Goal: Information Seeking & Learning: Understand process/instructions

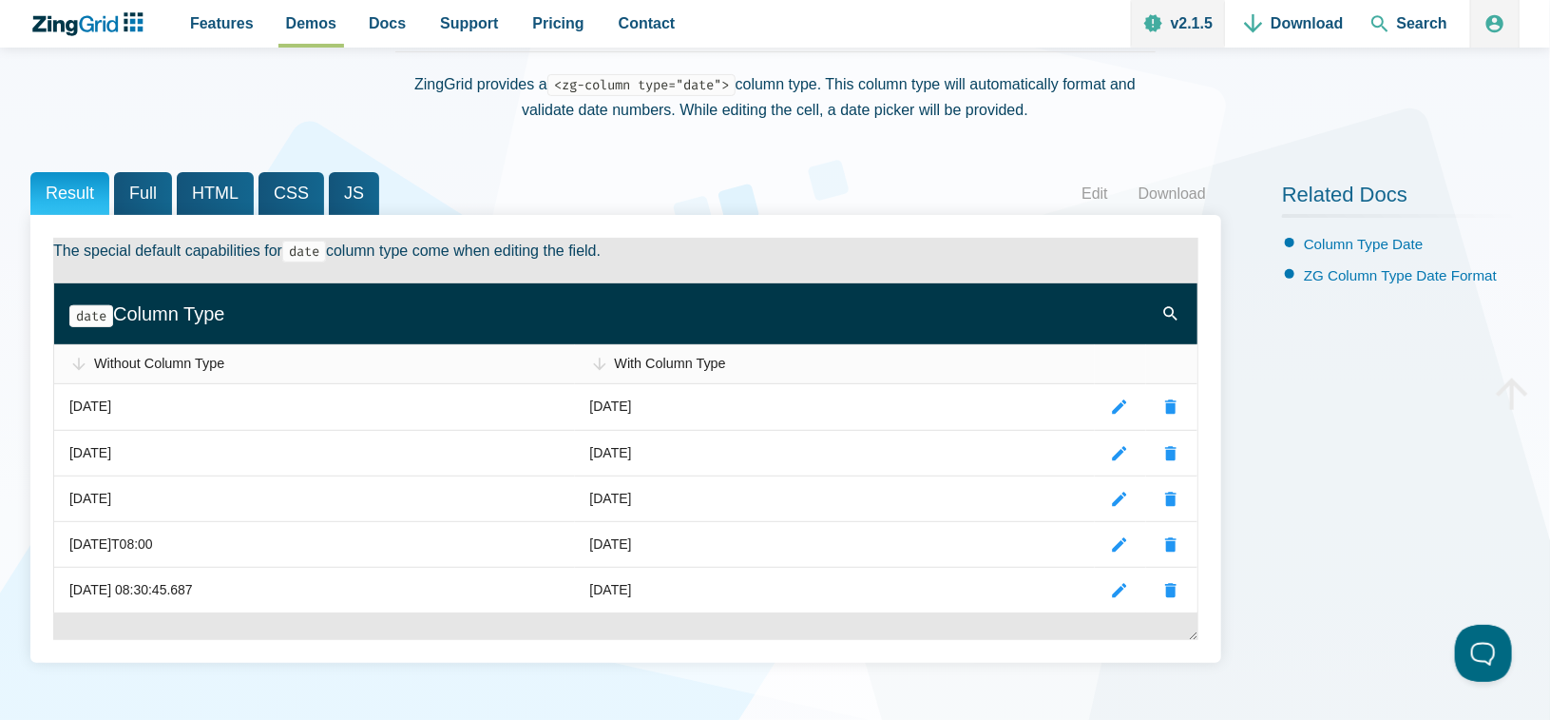
scroll to position [190, 0]
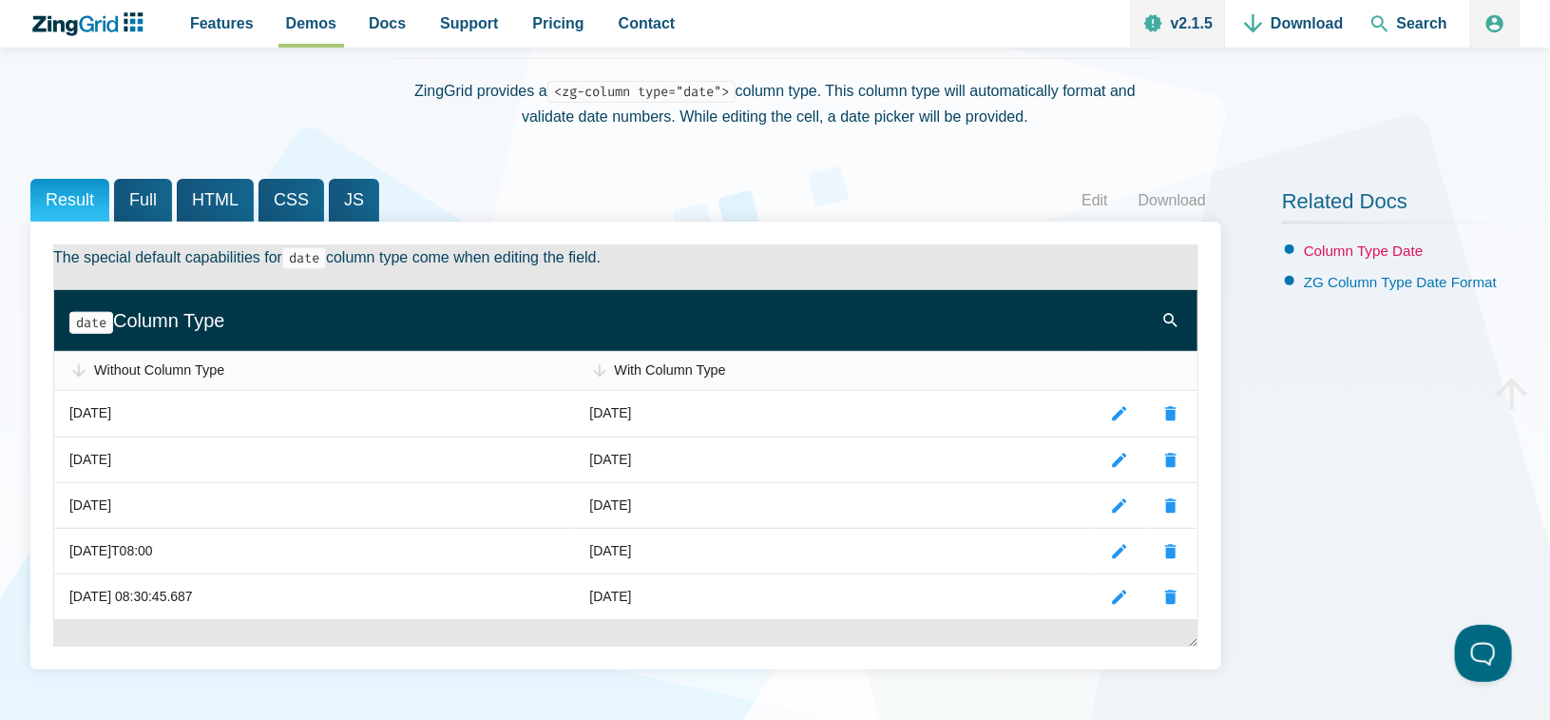
click at [1403, 243] on link "Column Type Date" at bounding box center [1364, 250] width 120 height 16
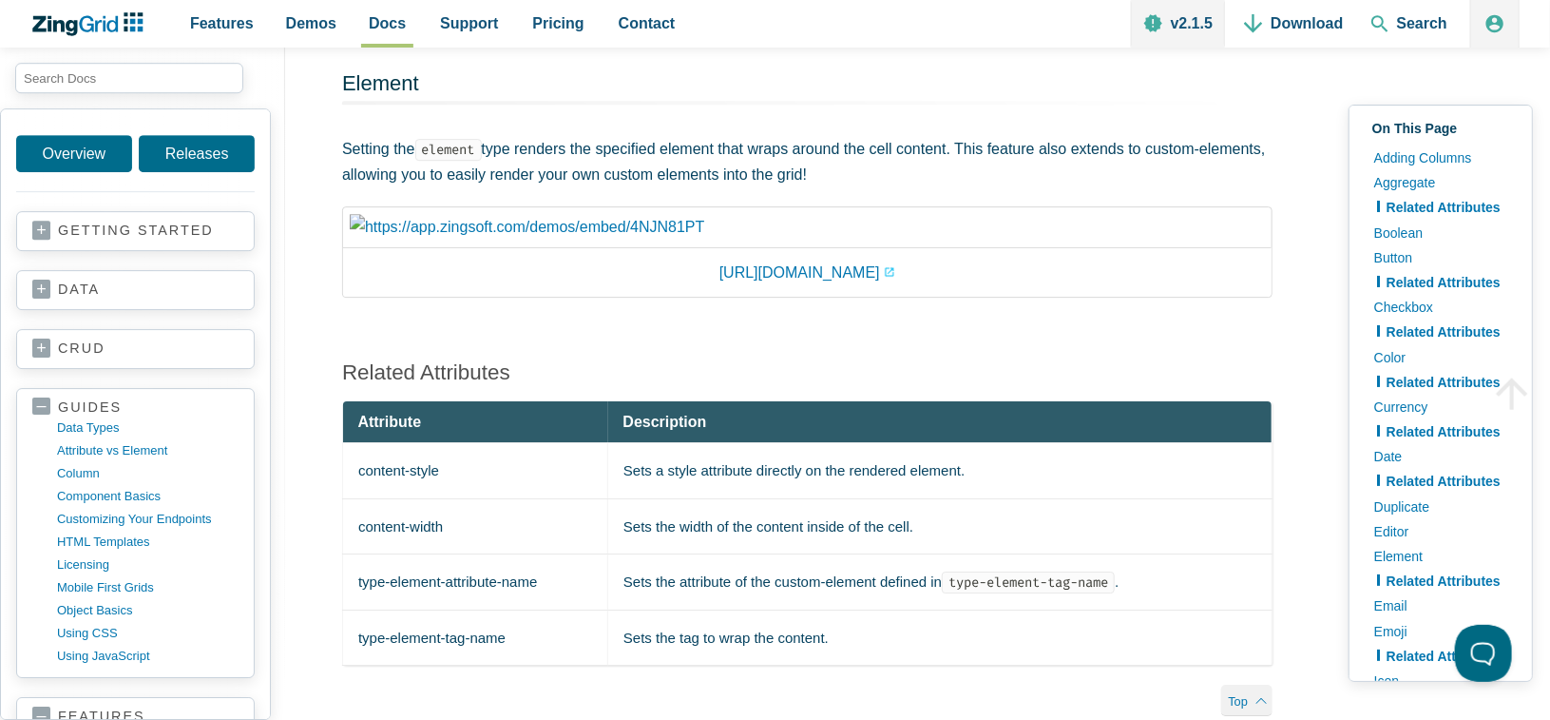
scroll to position [6788, 0]
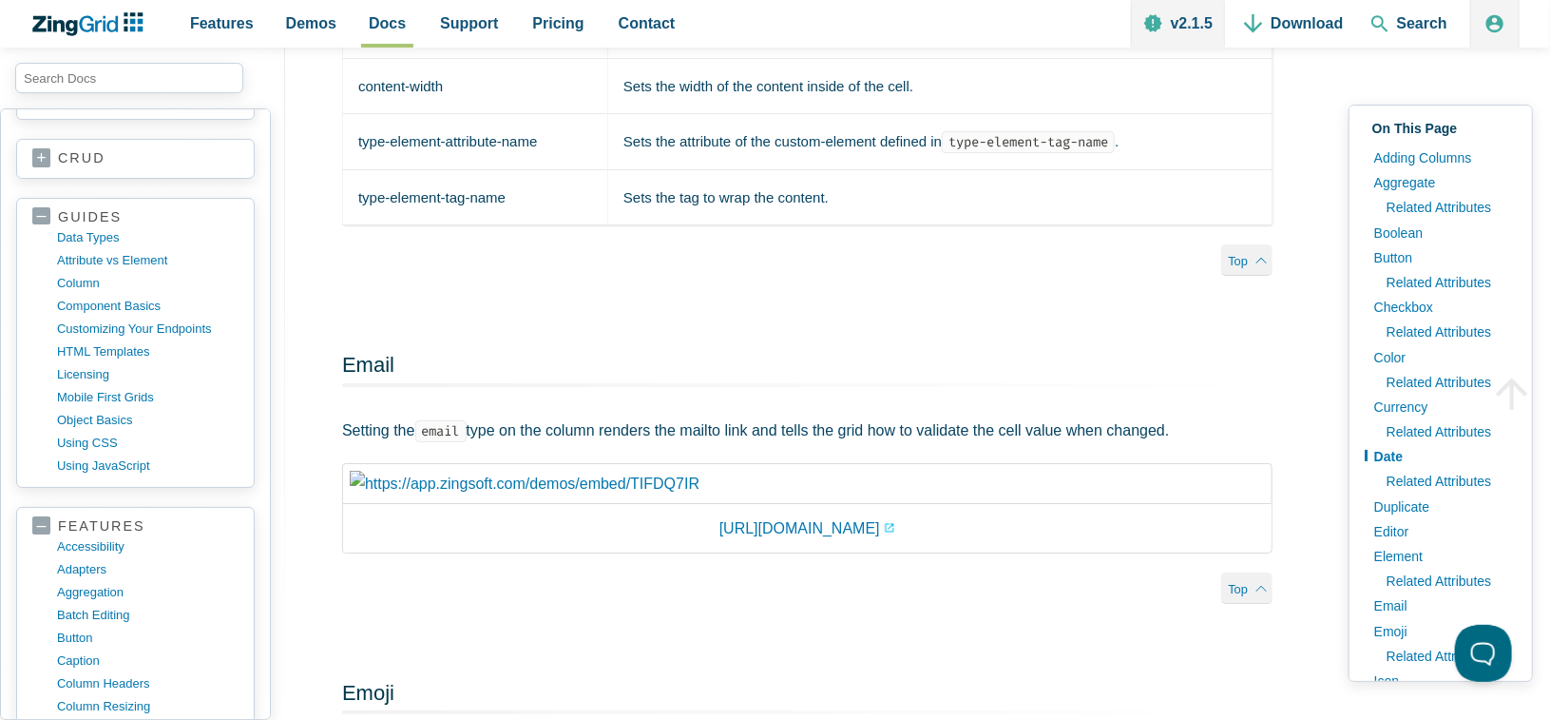
scroll to position [6979, 0]
click at [1446, 470] on link "Related Attributes" at bounding box center [1447, 481] width 141 height 25
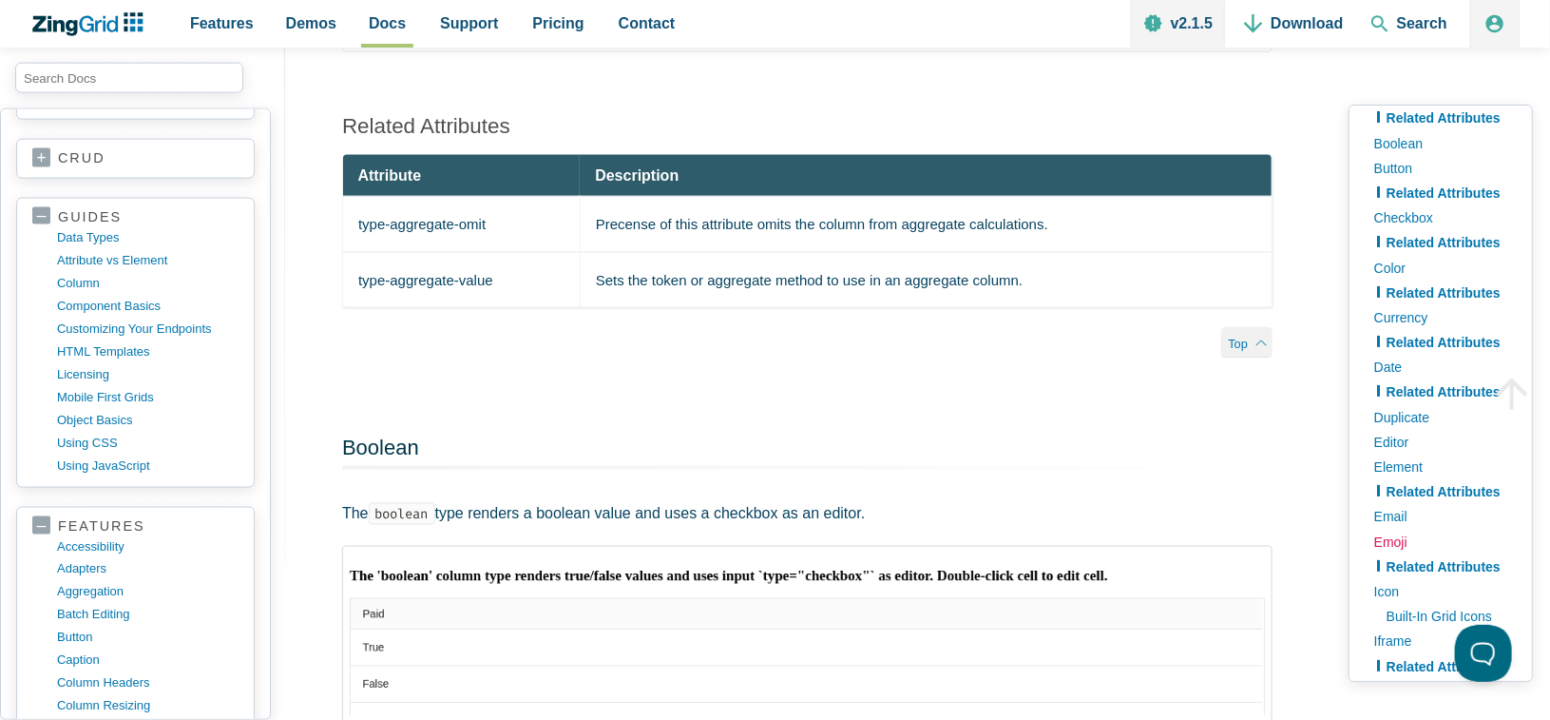
scroll to position [95, 0]
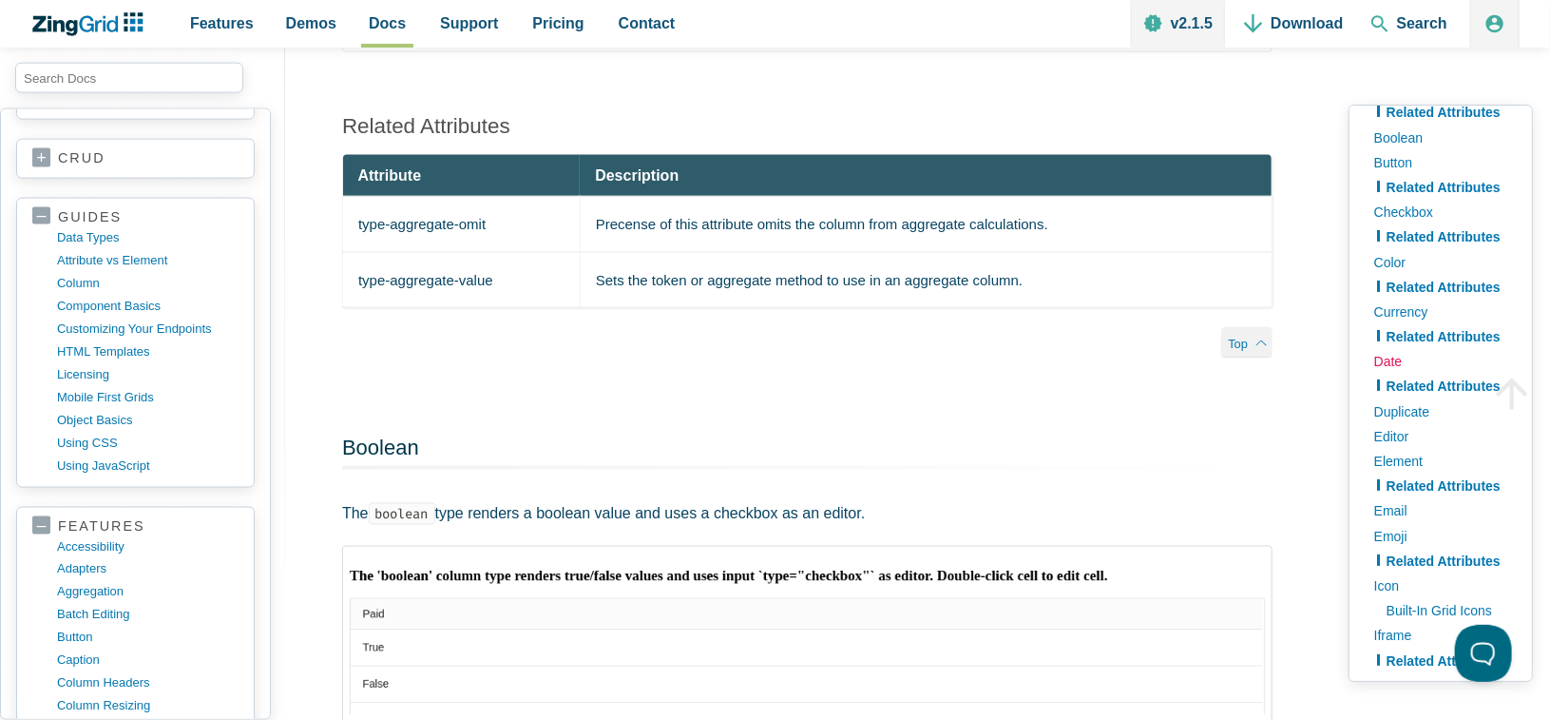
click at [1408, 355] on link "Date" at bounding box center [1441, 361] width 153 height 25
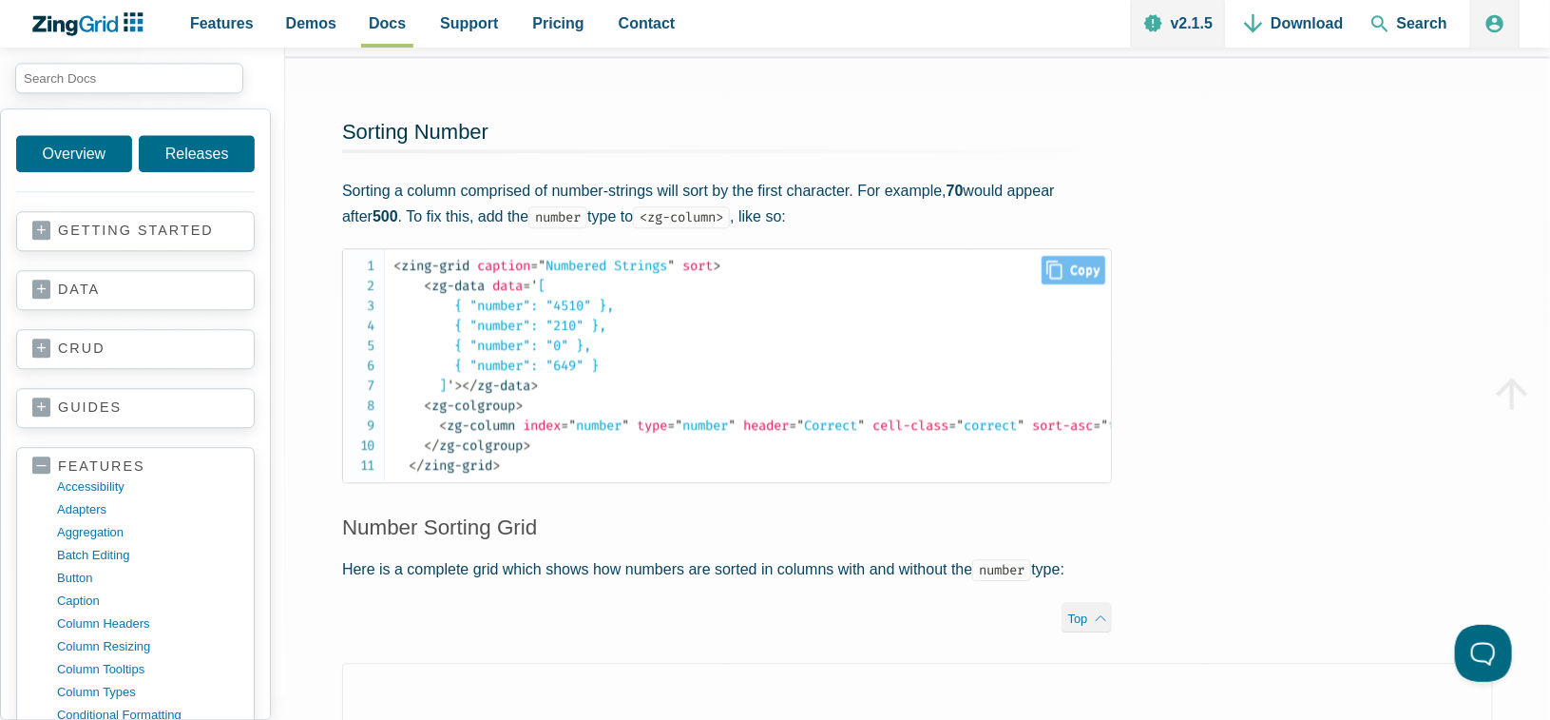
scroll to position [2281, 0]
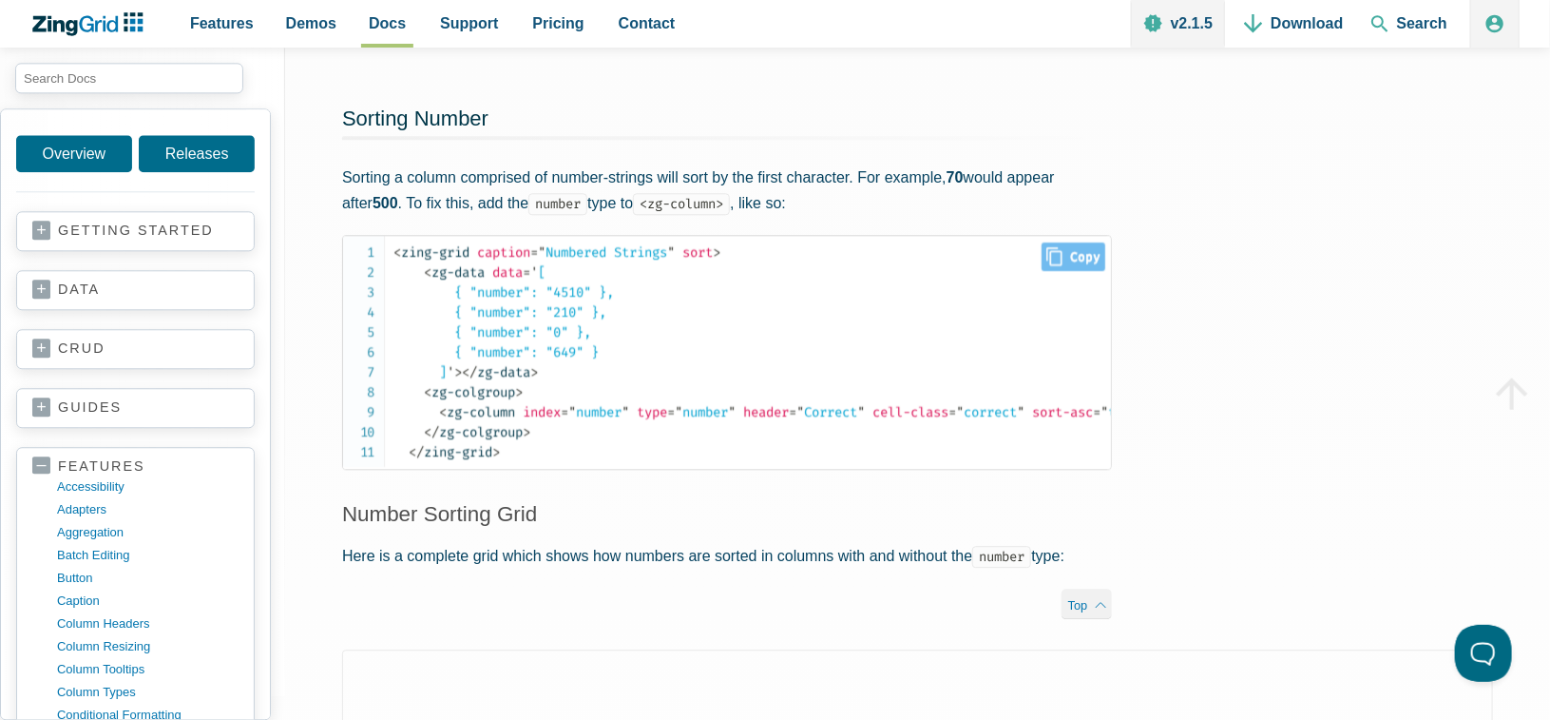
drag, startPoint x: 640, startPoint y: 472, endPoint x: 709, endPoint y: 484, distance: 70.3
click at [708, 470] on pre "< zing-grid caption = " Numbered Strings " sort > < zg-data data = ' [ { "numbe…" at bounding box center [727, 352] width 770 height 235
drag, startPoint x: 736, startPoint y: 502, endPoint x: 844, endPoint y: 502, distance: 108.4
click at [842, 502] on div "Sorting Number Sorting a column comprised of number-strings will sort by the fi…" at bounding box center [727, 348] width 884 height 606
drag, startPoint x: 845, startPoint y: 502, endPoint x: 892, endPoint y: 494, distance: 47.2
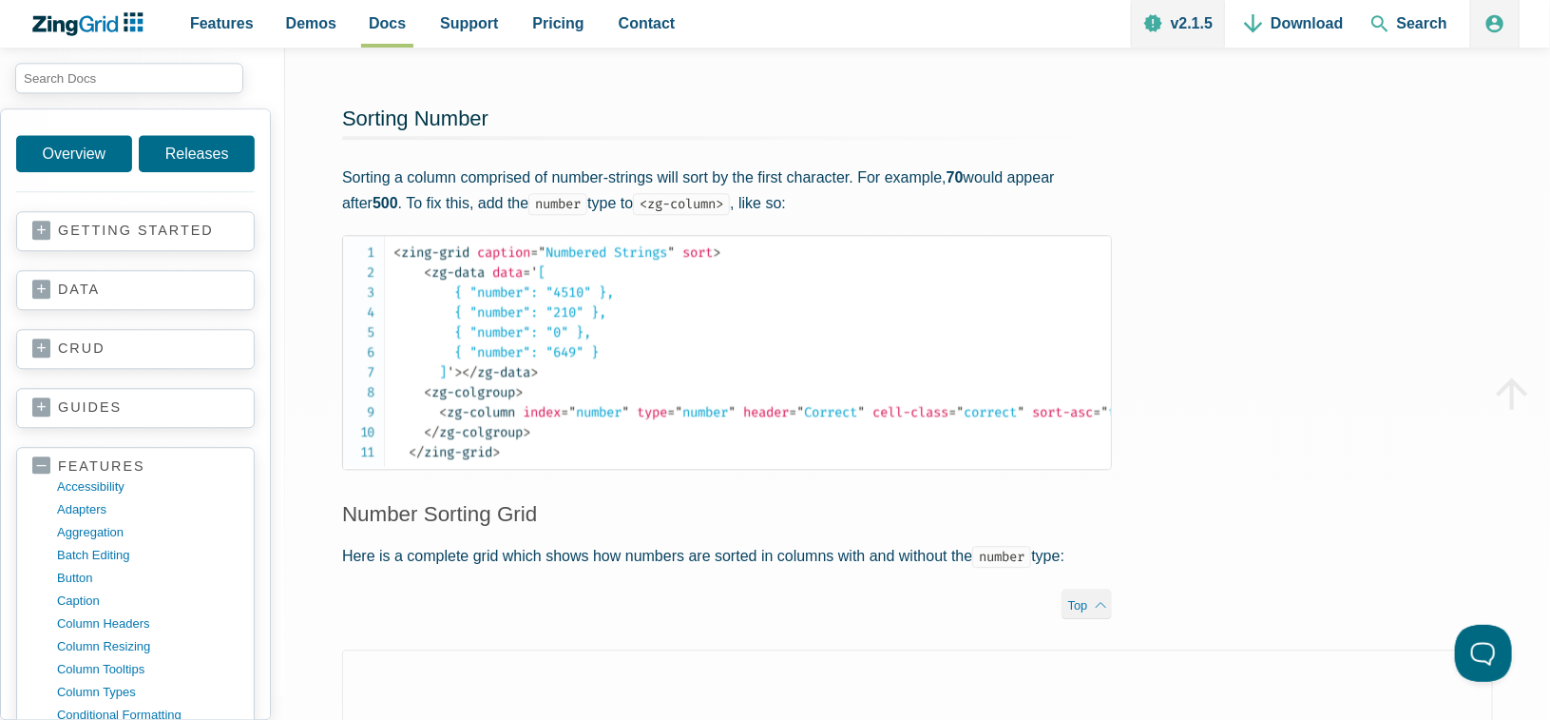
click at [890, 496] on div "Sorting Number Sorting a column comprised of number-strings will sort by the fi…" at bounding box center [727, 348] width 884 height 606
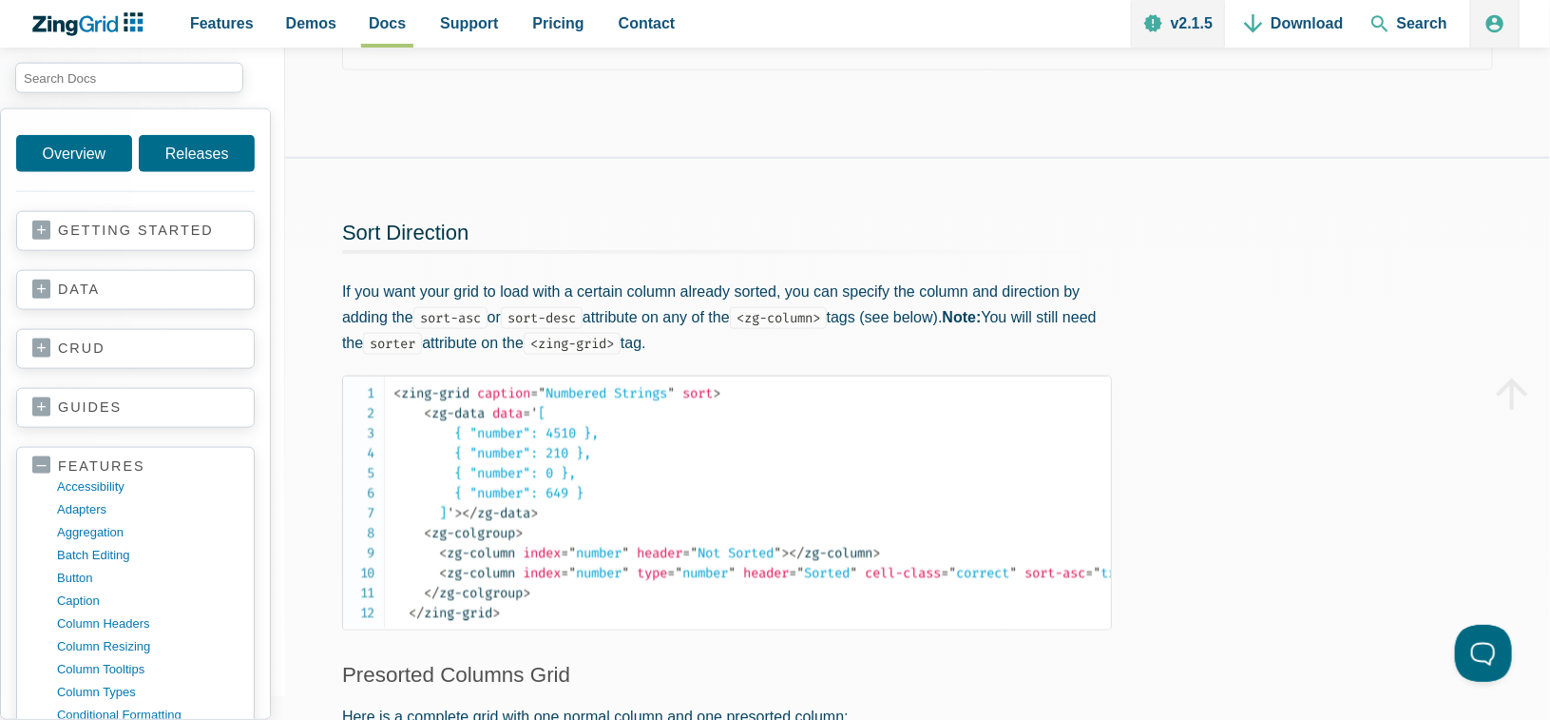
scroll to position [1046, 0]
